Goal: Obtain resource: Obtain resource

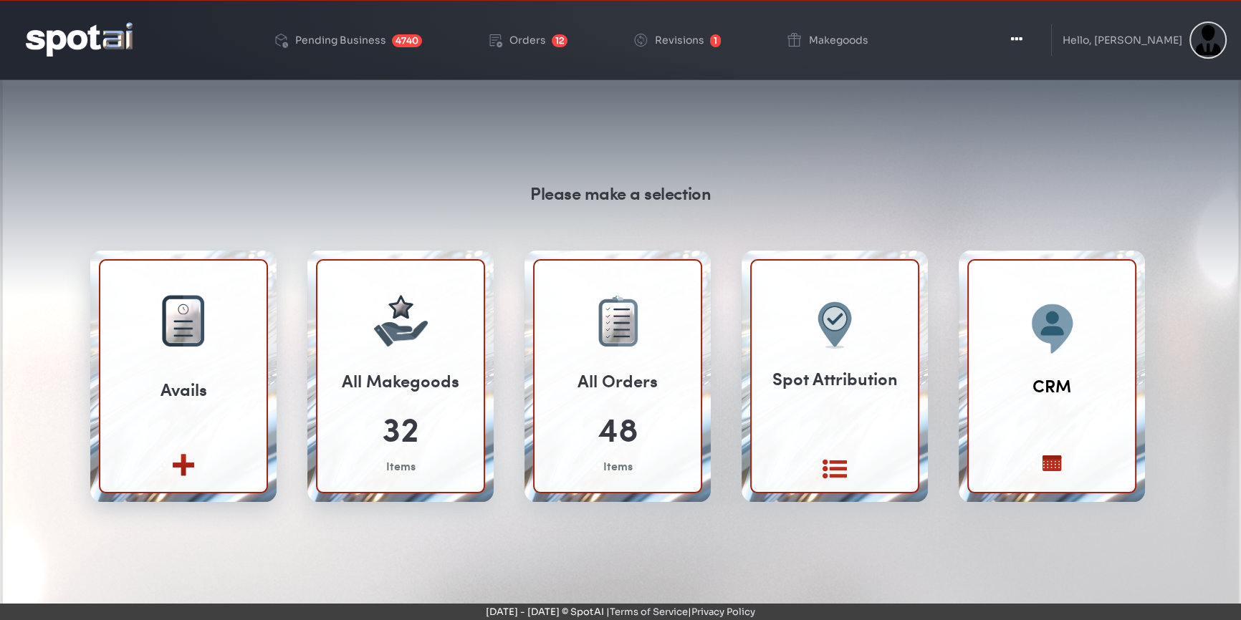
click at [452, 157] on div "Please make a selection Avails Create new View All" at bounding box center [620, 439] width 1219 height 688
click at [1021, 37] on icon "button" at bounding box center [1014, 39] width 11 height 14
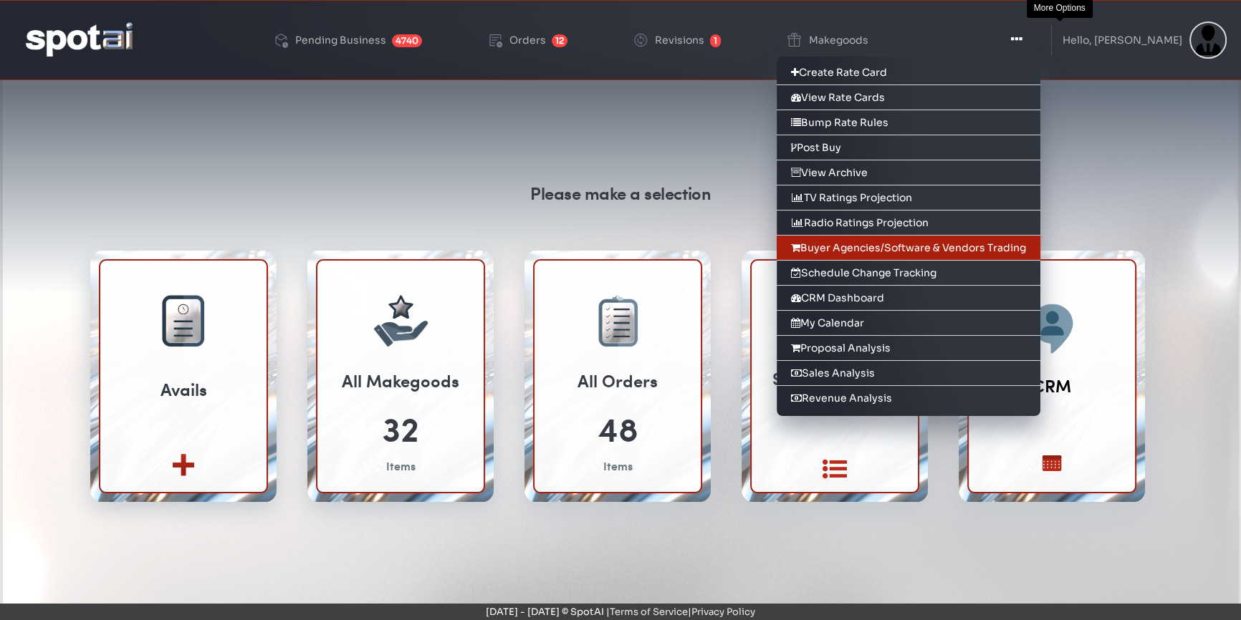
click at [1011, 239] on link "Buyer Agencies/Software & Vendors Trading" at bounding box center [908, 248] width 264 height 25
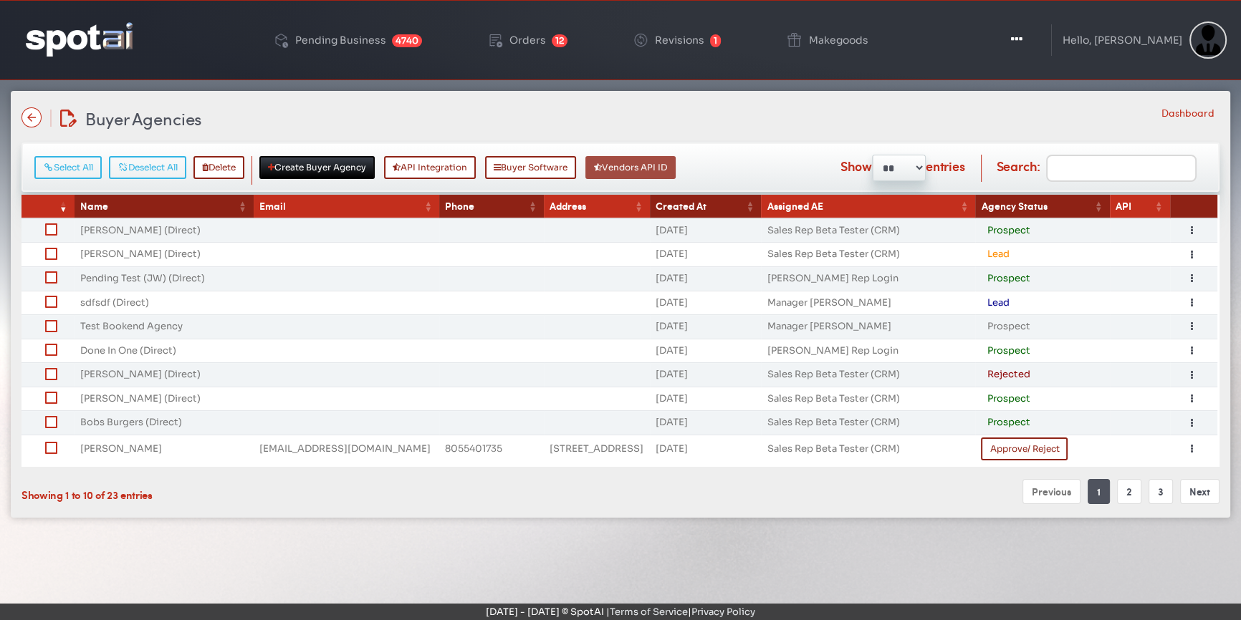
click at [648, 167] on button "Vendors API ID" at bounding box center [630, 167] width 90 height 23
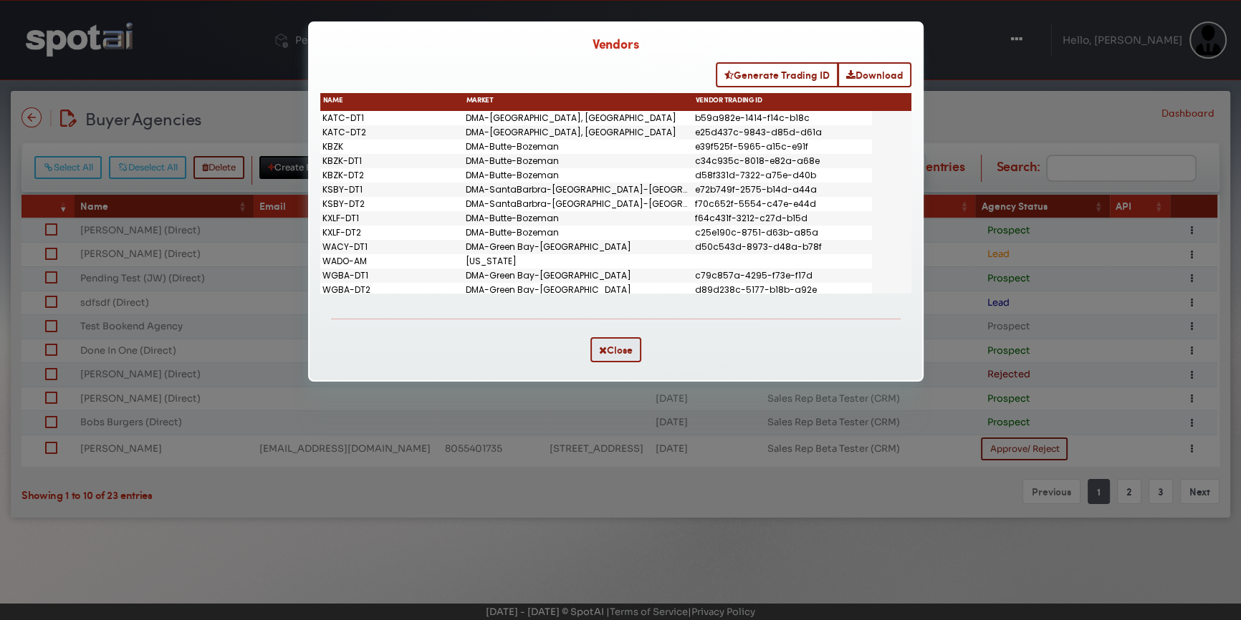
click at [604, 47] on b "Vendors" at bounding box center [615, 45] width 47 height 13
click at [441, 54] on div "Generate Trading ID Download Drag here to set row groups Drag here to set colum…" at bounding box center [615, 178] width 612 height 253
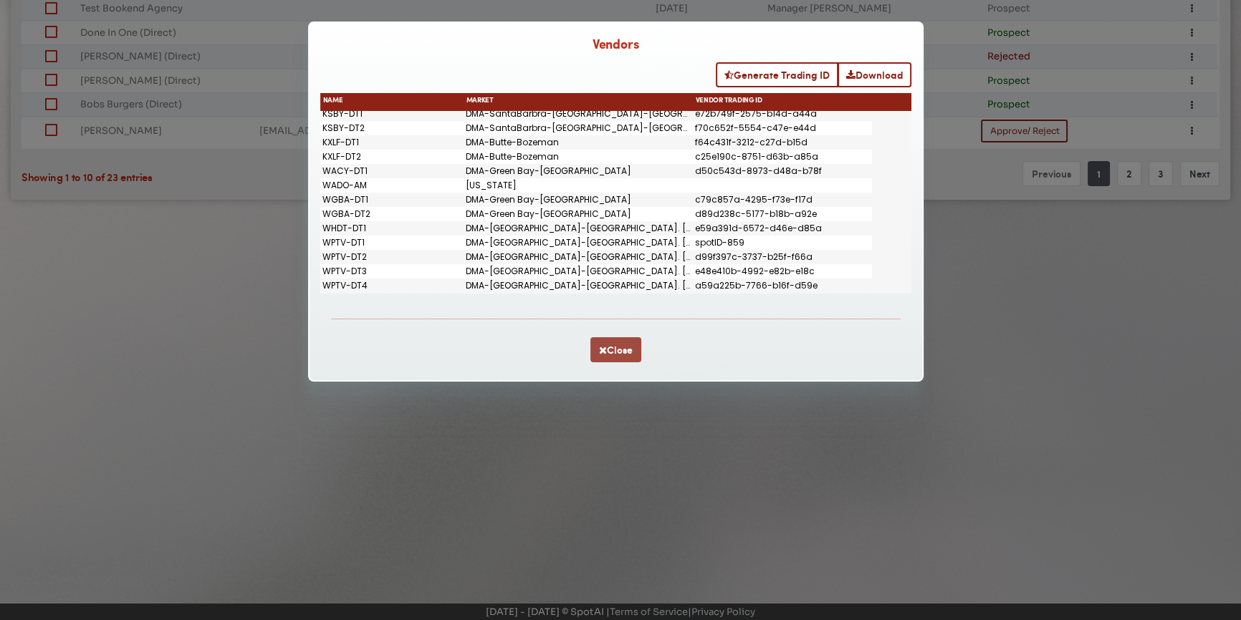
click at [610, 346] on button "Close" at bounding box center [615, 349] width 51 height 25
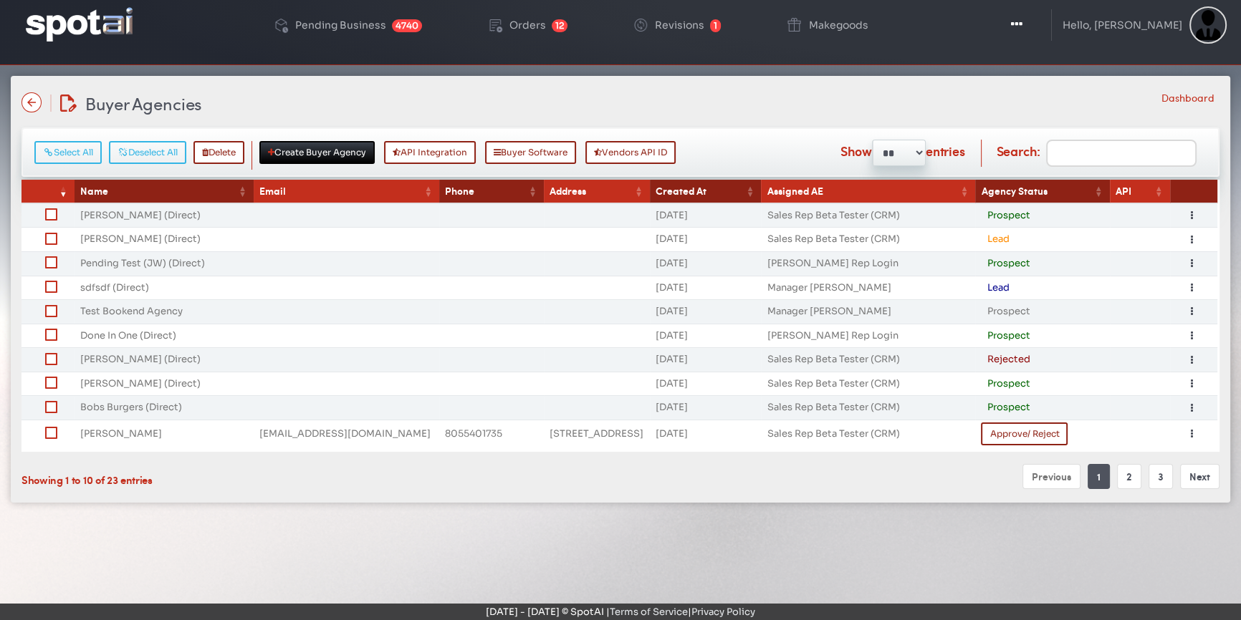
scroll to position [0, 0]
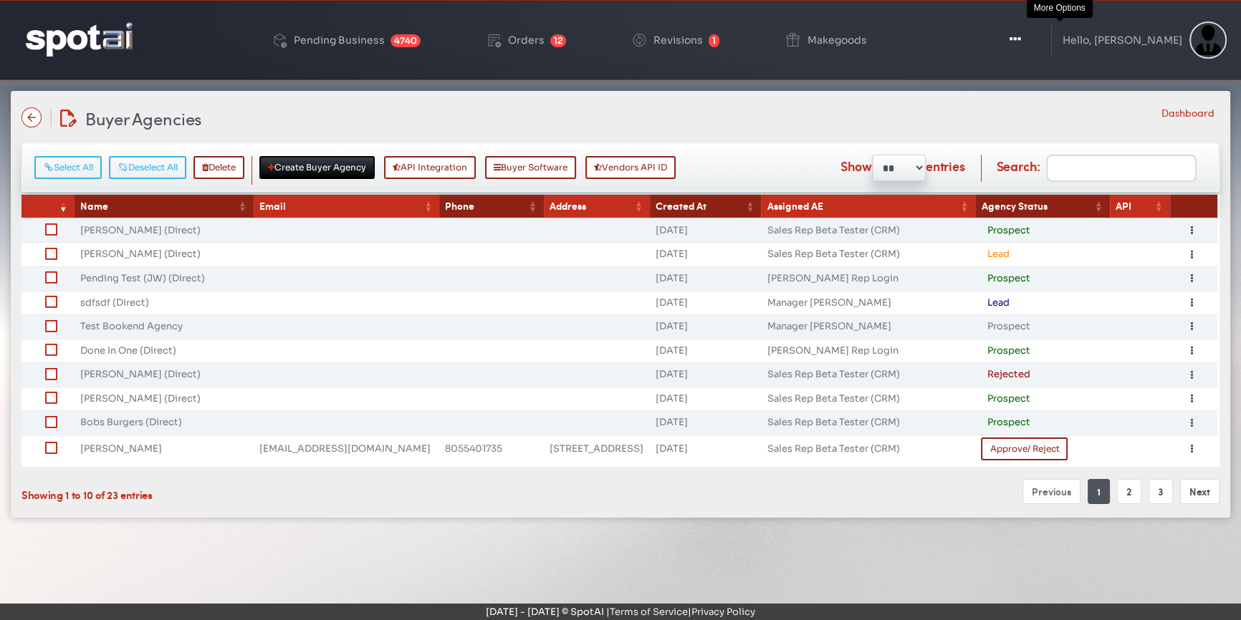
click at [1036, 42] on button "Toggle Dropdown" at bounding box center [1014, 40] width 43 height 36
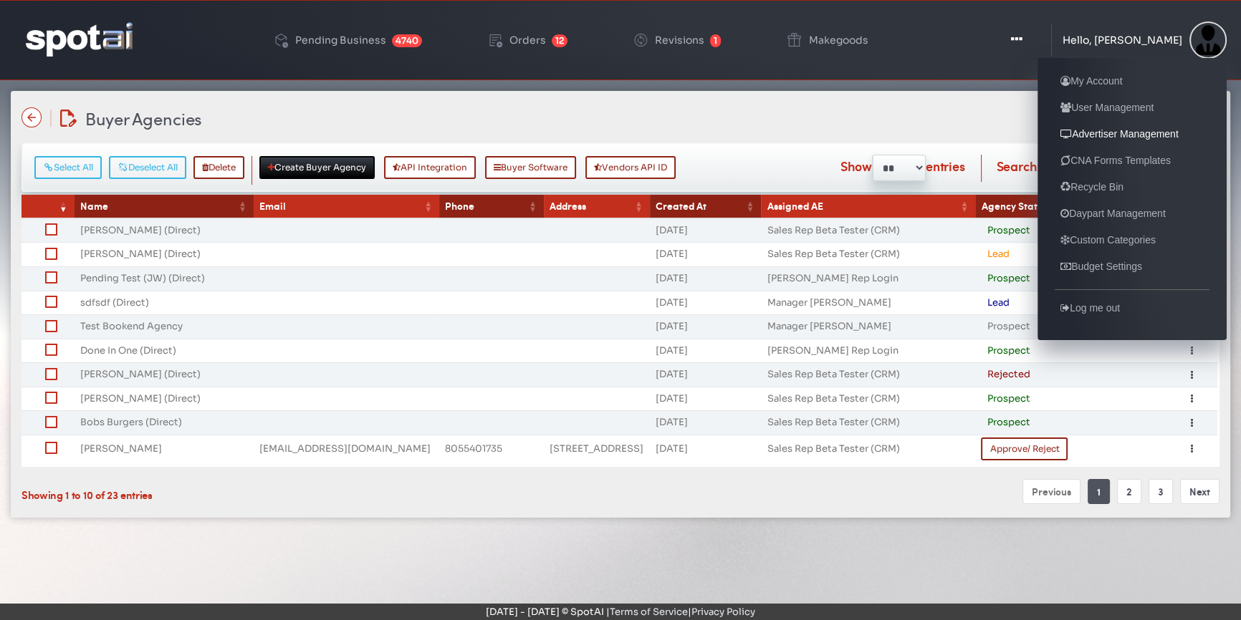
copy link "Management"
drag, startPoint x: 1188, startPoint y: 133, endPoint x: 1122, endPoint y: 135, distance: 65.9
click at [1122, 135] on ul "My Account User Management Advertiser Management CNA Forms Templates Recycle Bi…" at bounding box center [1131, 199] width 189 height 282
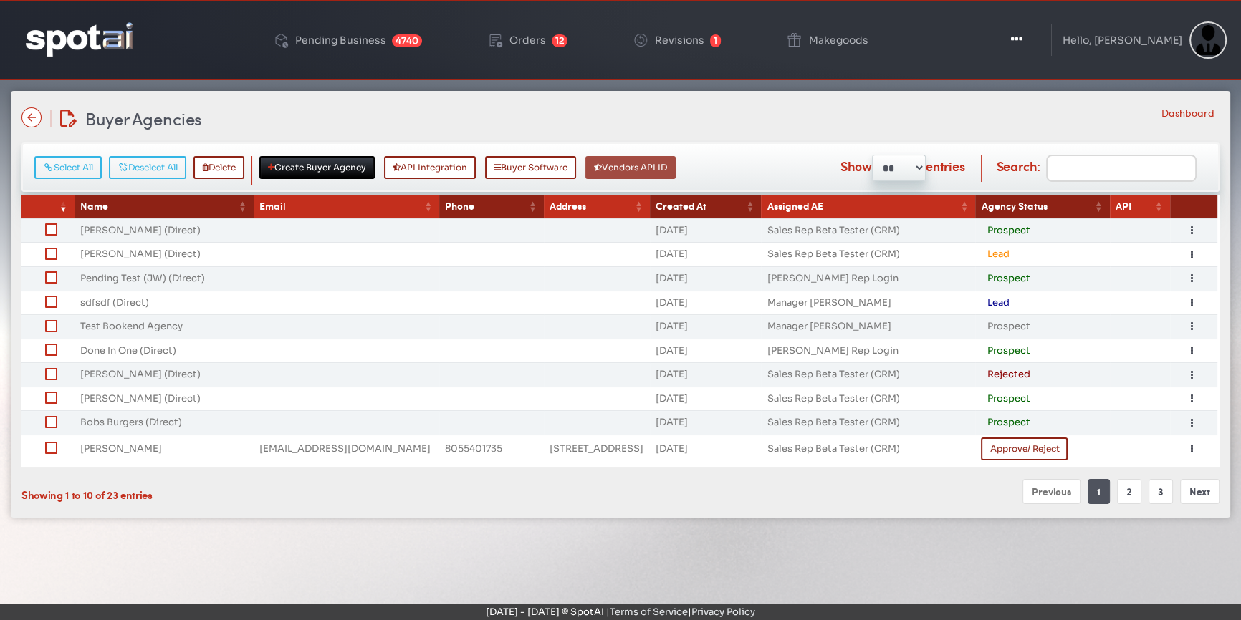
click at [655, 171] on button "Vendors API ID" at bounding box center [630, 167] width 90 height 23
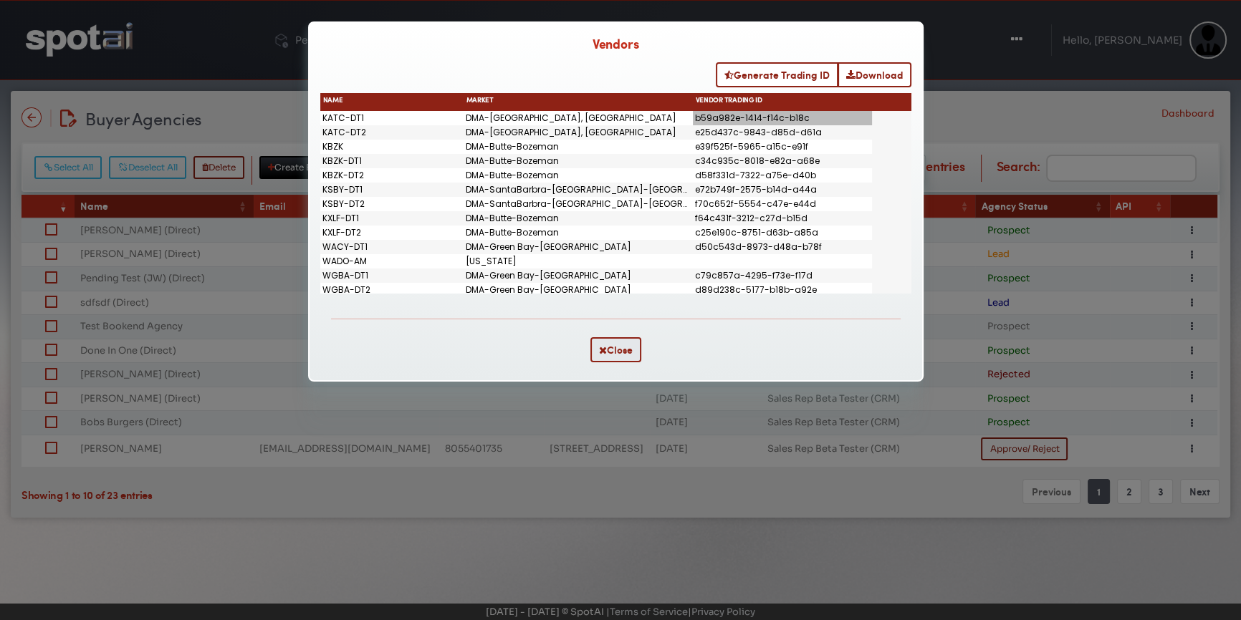
click at [752, 122] on div "b59a982e-1414-f14c-b18c" at bounding box center [782, 118] width 179 height 14
click at [747, 136] on div "e25d437c-9843-d85d-d61a" at bounding box center [782, 132] width 179 height 14
click at [741, 148] on div "e39f525f-5965-a15c-e91f" at bounding box center [782, 147] width 179 height 14
click at [731, 180] on div "d58f331d-7322-a75e-d40b" at bounding box center [782, 175] width 179 height 14
click at [731, 216] on div "f64c431f-3212-c27d-b15d" at bounding box center [782, 218] width 179 height 14
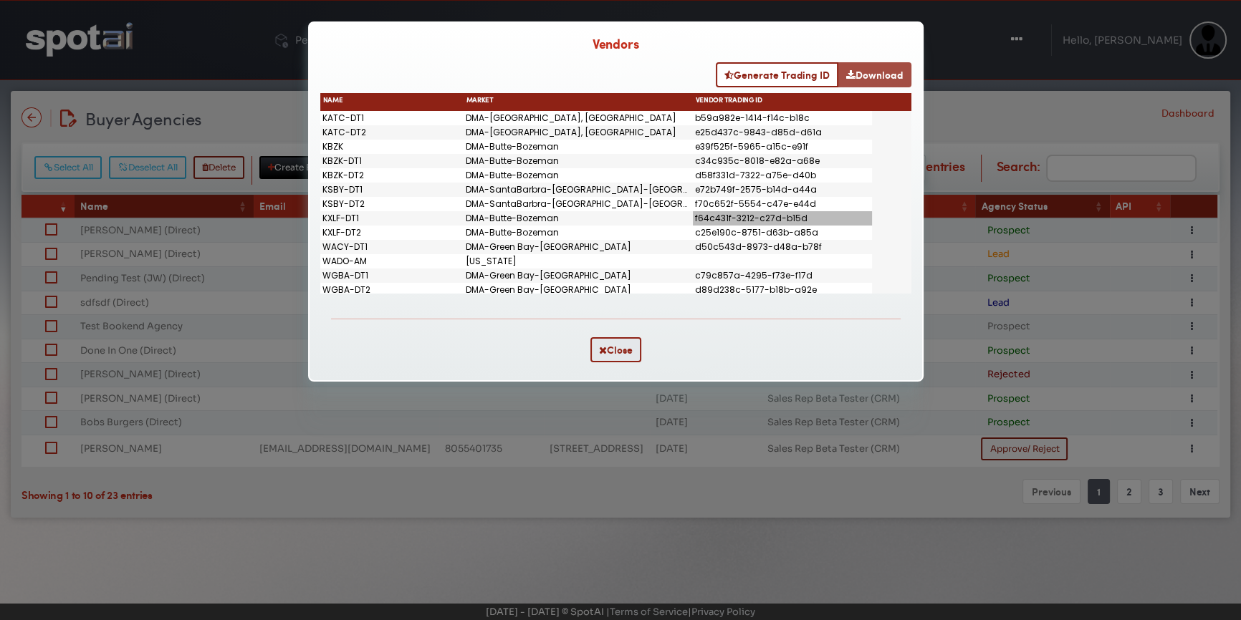
click at [865, 76] on button "Download" at bounding box center [874, 74] width 74 height 25
click at [617, 357] on button "Close" at bounding box center [615, 349] width 51 height 25
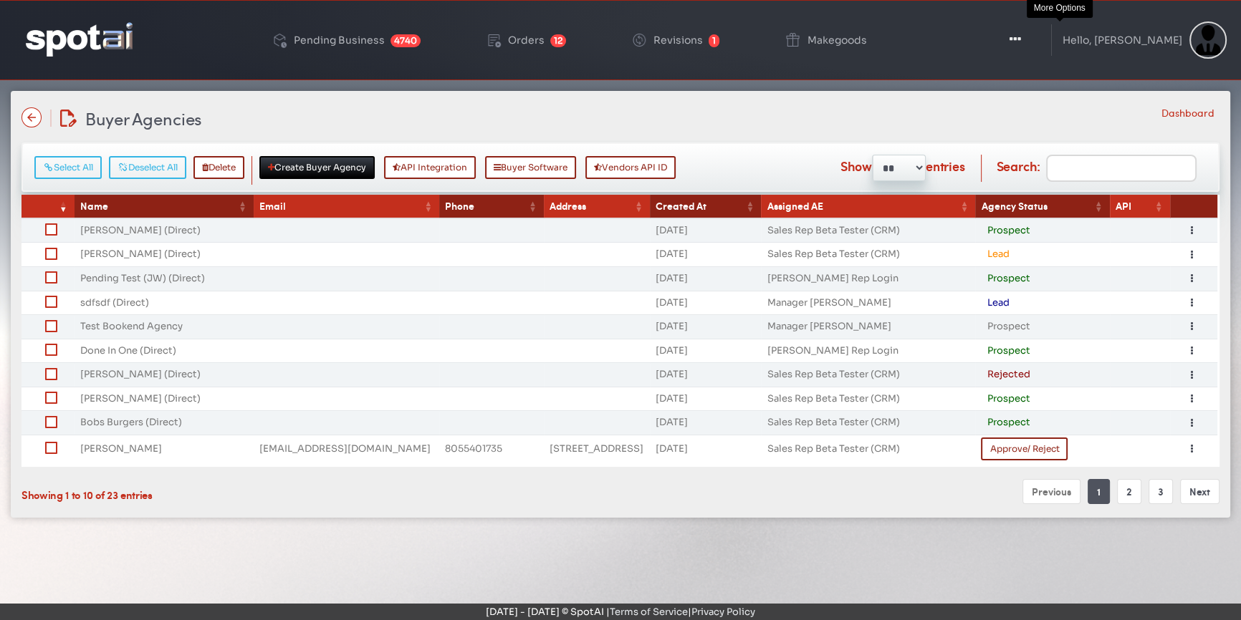
click at [1036, 39] on button "Toggle Dropdown" at bounding box center [1014, 40] width 43 height 36
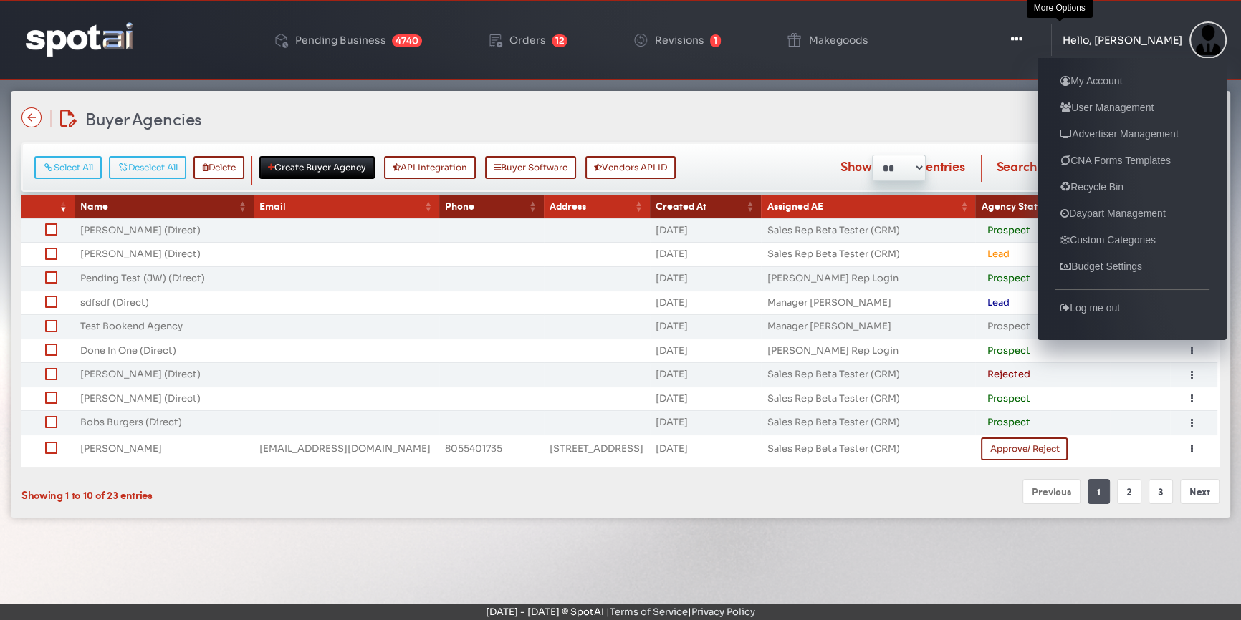
click at [1120, 41] on div "Hello, [PERSON_NAME]" at bounding box center [1122, 40] width 120 height 10
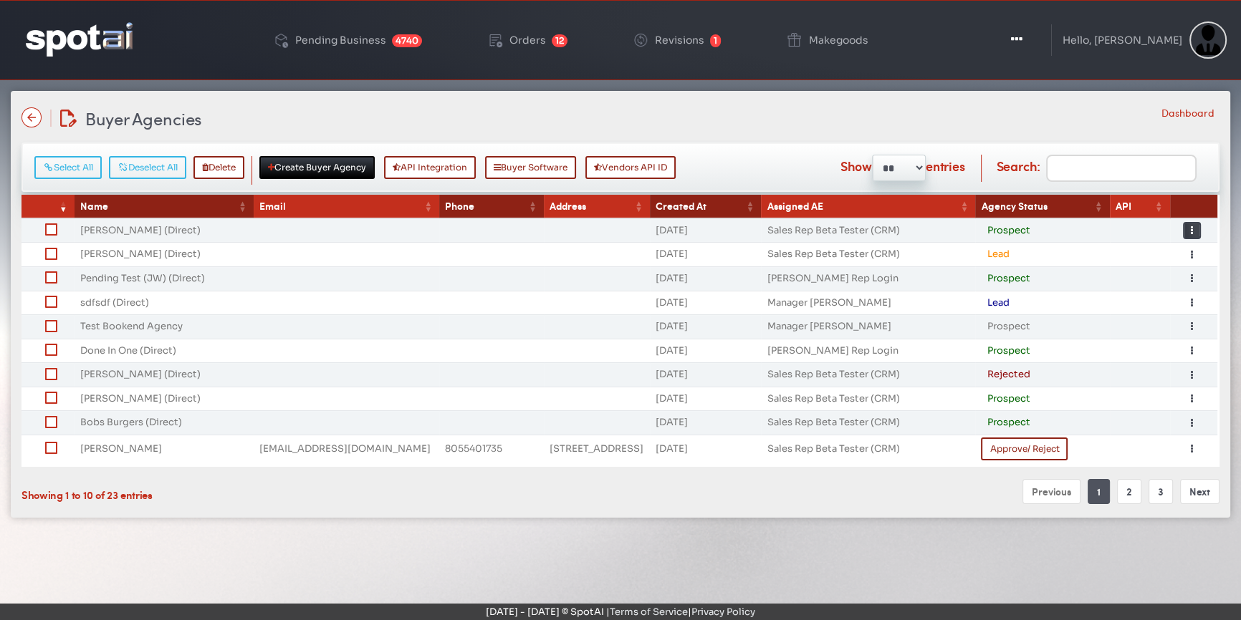
click at [1198, 233] on button "Toggle Dropdown" at bounding box center [1192, 230] width 18 height 17
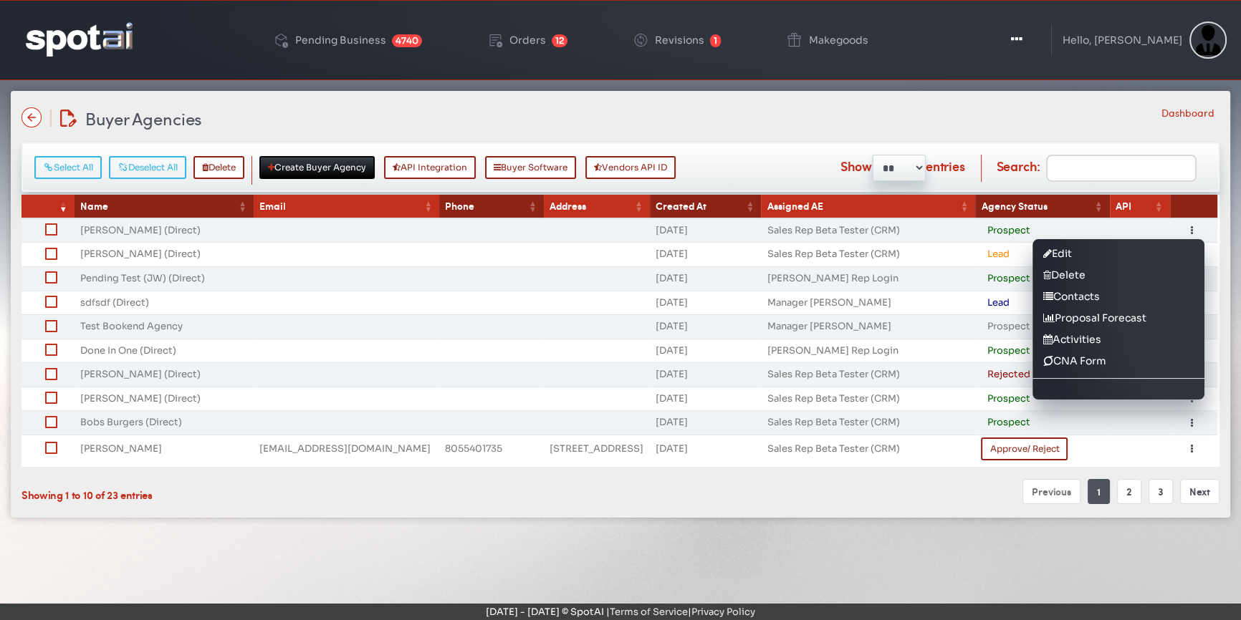
click at [461, 333] on td at bounding box center [491, 326] width 105 height 24
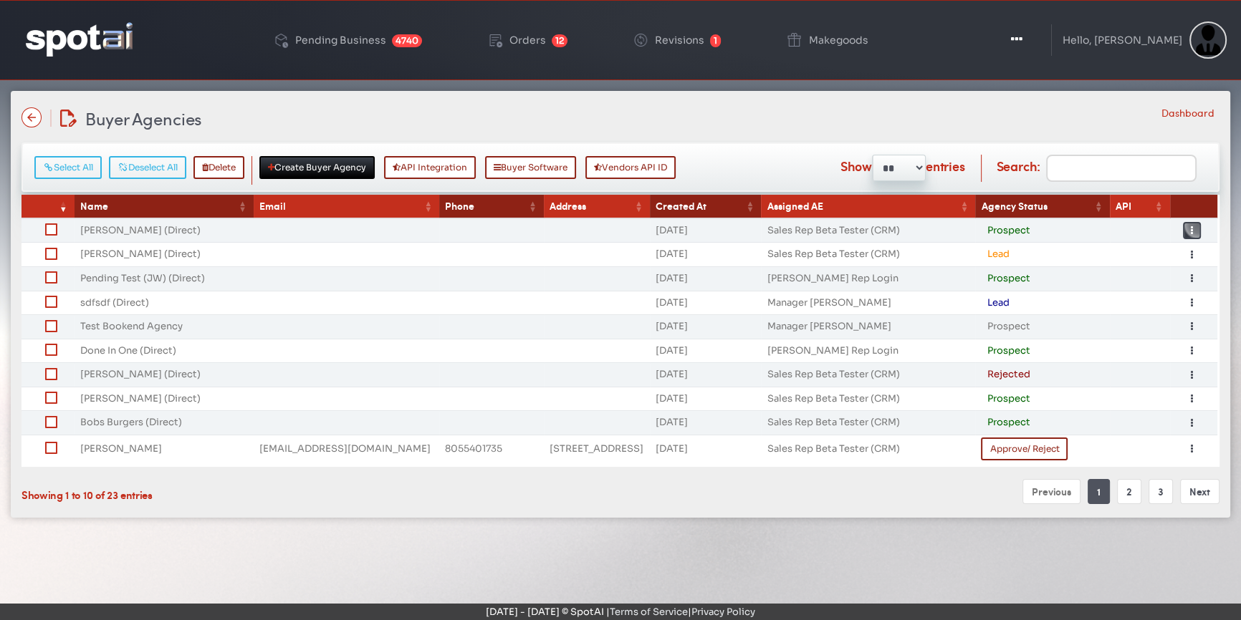
click at [1196, 222] on button "Toggle Dropdown" at bounding box center [1192, 230] width 18 height 17
